Goal: Obtain resource: Download file/media

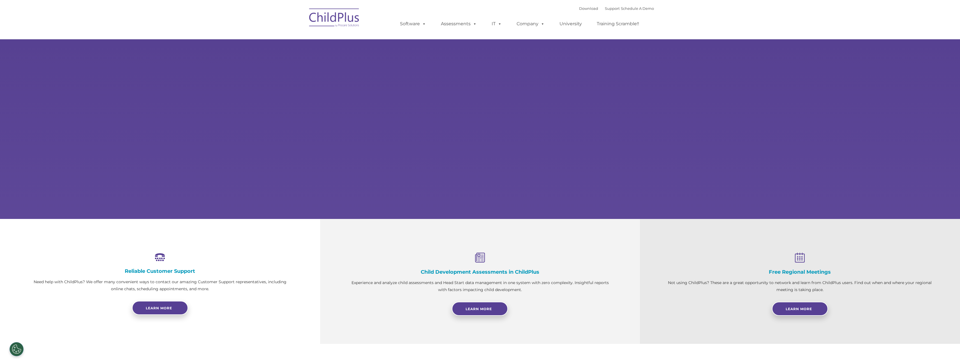
select select "MEDIUM"
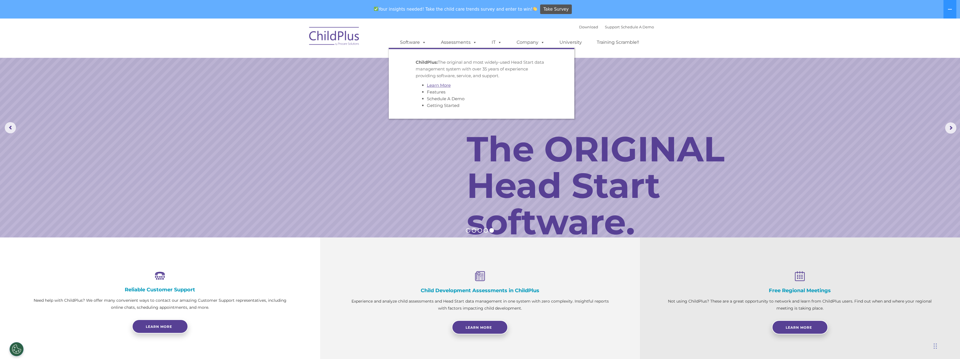
click at [437, 85] on link "Learn More" at bounding box center [439, 84] width 24 height 5
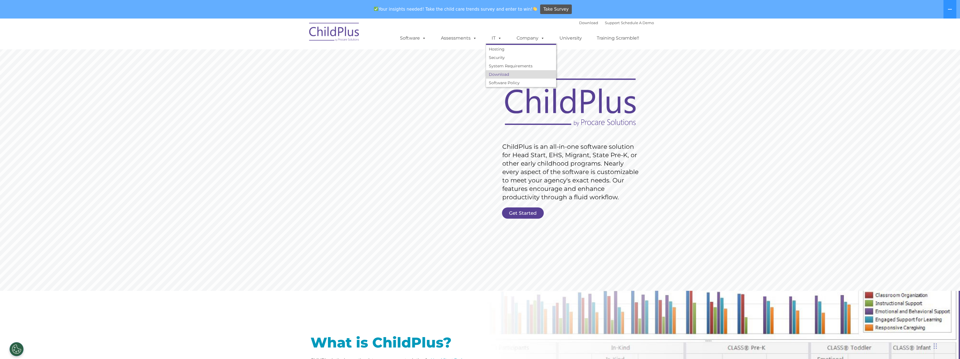
click at [498, 74] on link "Download" at bounding box center [521, 74] width 70 height 8
